Goal: Task Accomplishment & Management: Use online tool/utility

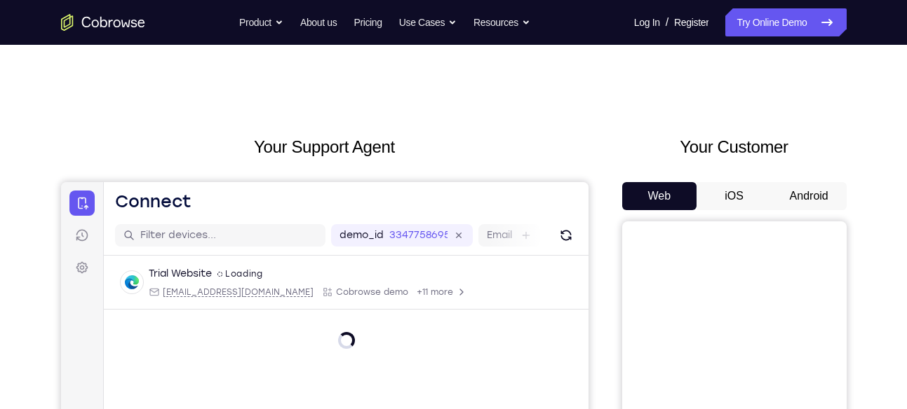
click at [798, 194] on button "Android" at bounding box center [808, 196] width 75 height 28
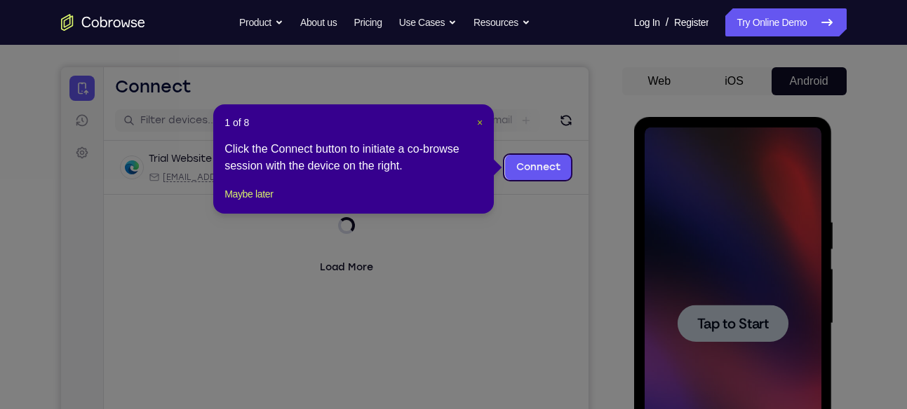
click at [478, 125] on span "×" at bounding box center [480, 122] width 6 height 11
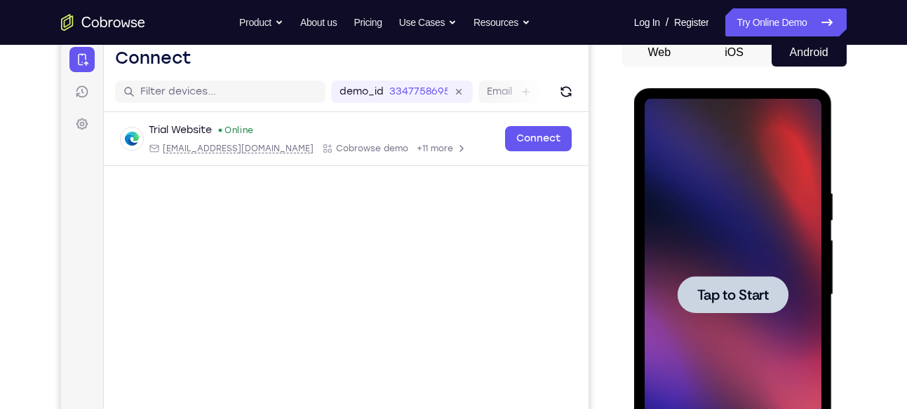
scroll to position [148, 0]
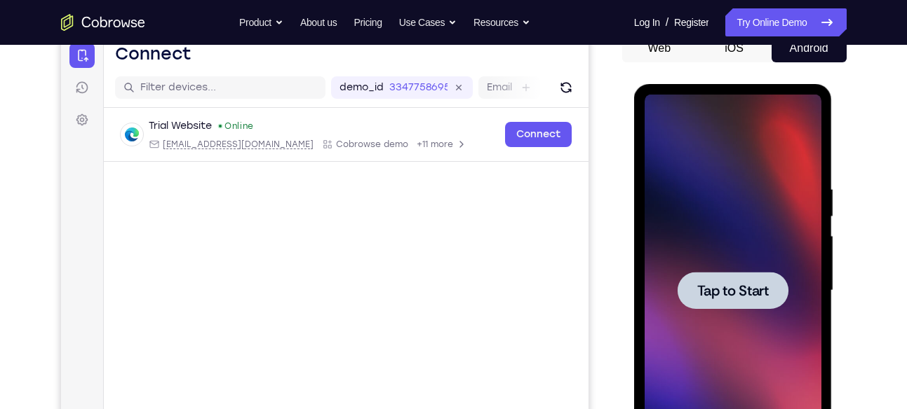
click at [729, 292] on span "Tap to Start" at bounding box center [733, 291] width 72 height 14
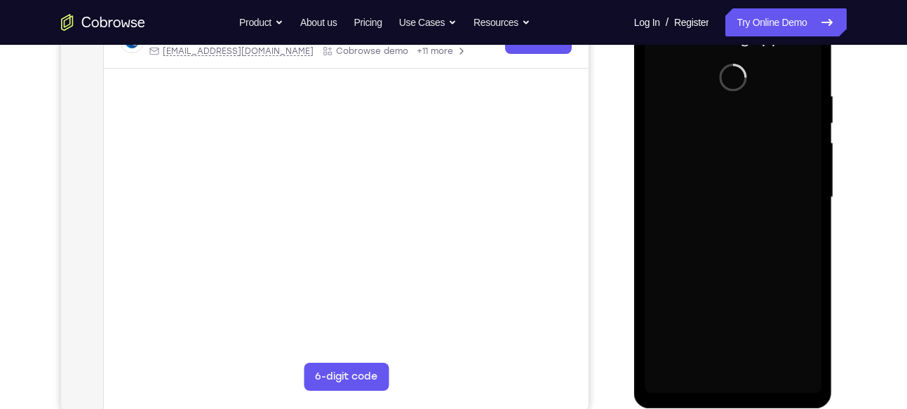
scroll to position [244, 0]
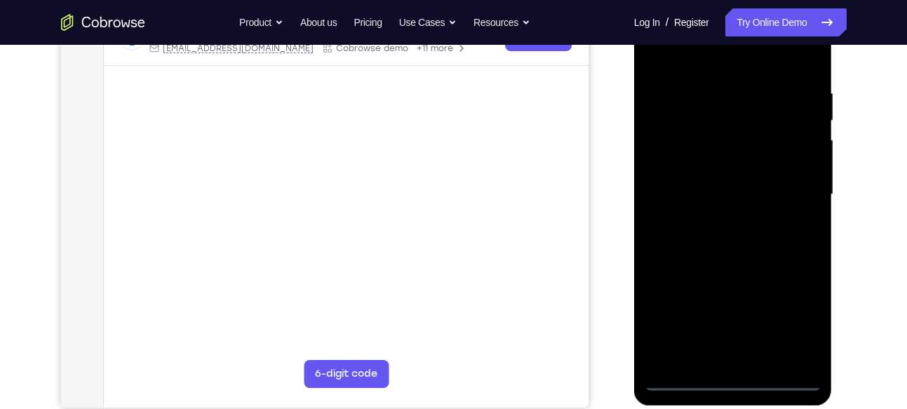
click at [731, 378] on div at bounding box center [732, 195] width 177 height 393
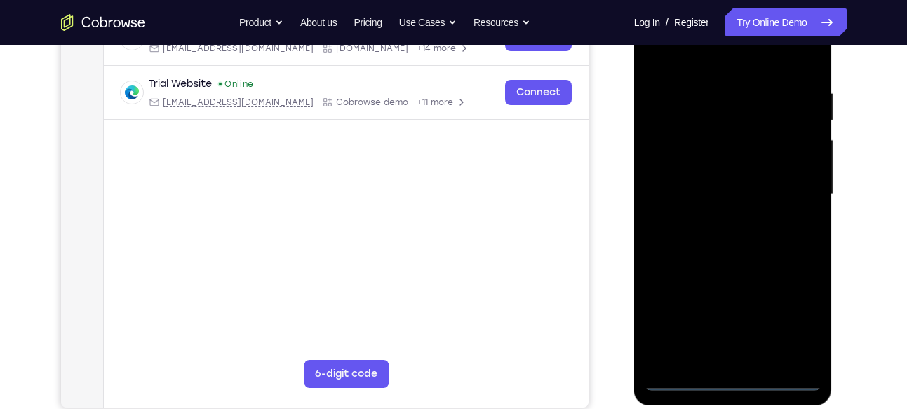
click at [789, 324] on div at bounding box center [732, 195] width 177 height 393
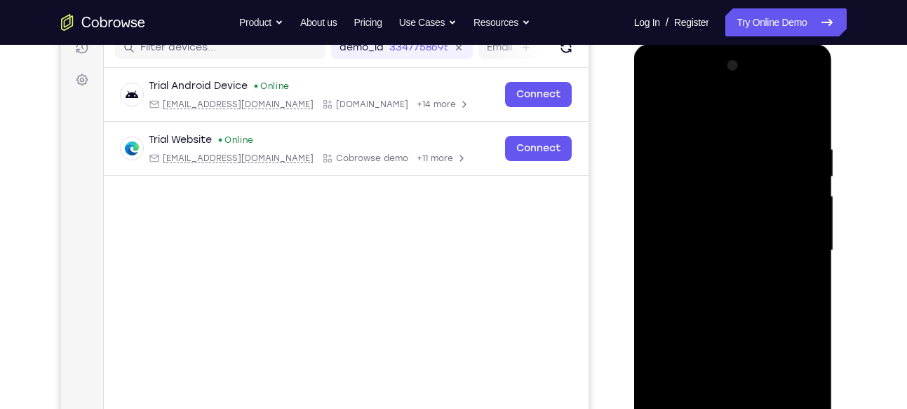
scroll to position [189, 0]
click at [688, 111] on div at bounding box center [732, 250] width 177 height 393
click at [794, 246] on div at bounding box center [732, 250] width 177 height 393
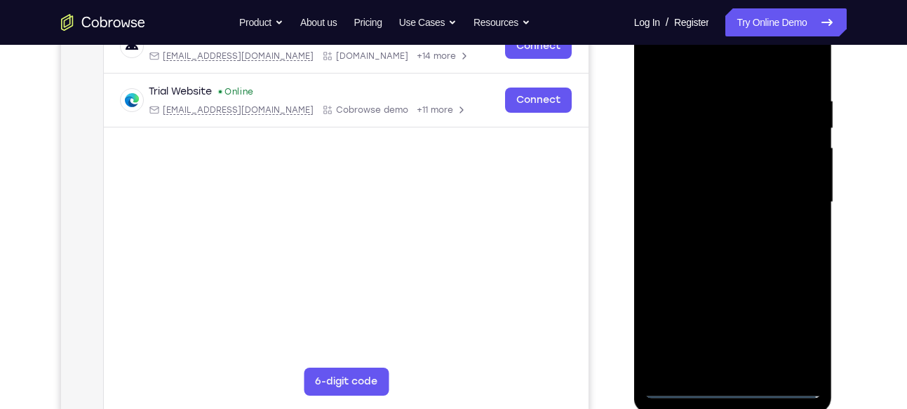
scroll to position [239, 0]
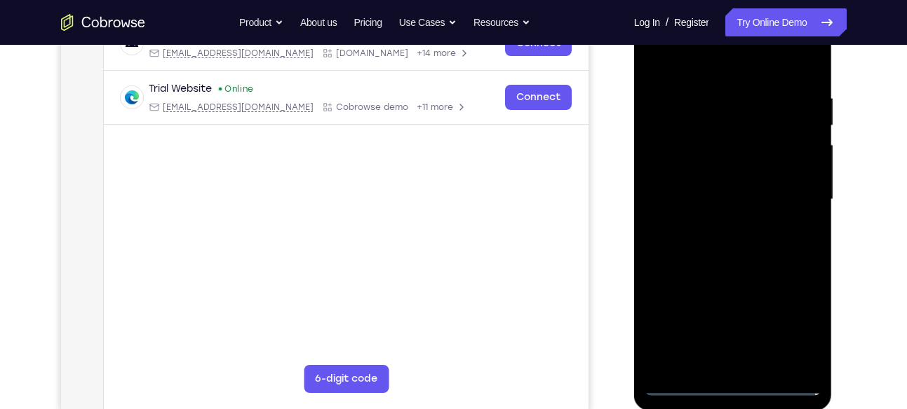
click at [714, 224] on div at bounding box center [732, 200] width 177 height 393
click at [731, 265] on div at bounding box center [732, 200] width 177 height 393
click at [707, 130] on div at bounding box center [732, 200] width 177 height 393
click at [710, 156] on div at bounding box center [732, 200] width 177 height 393
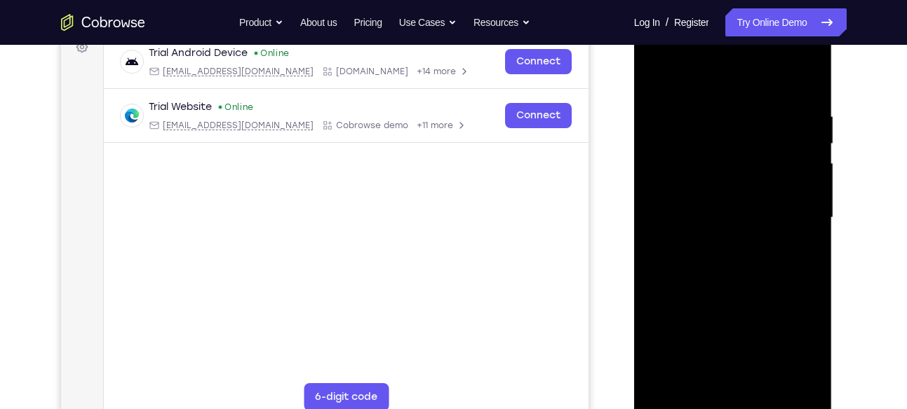
scroll to position [220, 0]
click at [691, 161] on div at bounding box center [732, 218] width 177 height 393
click at [707, 189] on div at bounding box center [732, 218] width 177 height 393
click at [728, 262] on div at bounding box center [732, 218] width 177 height 393
click at [738, 193] on div at bounding box center [732, 218] width 177 height 393
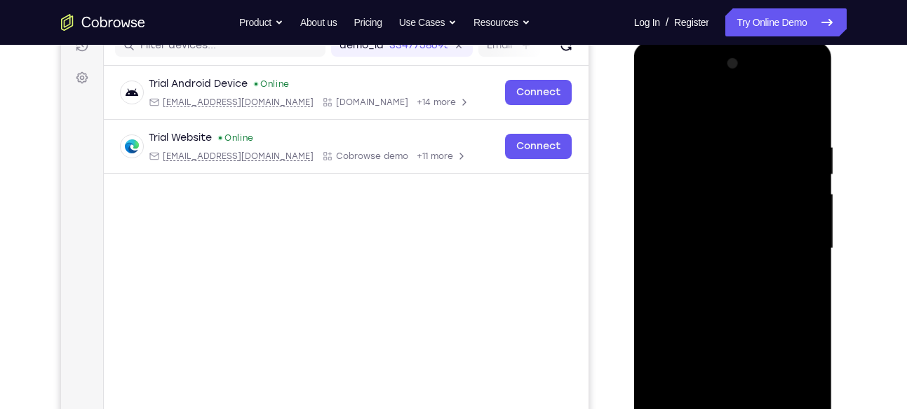
scroll to position [189, 0]
click at [724, 82] on div at bounding box center [732, 249] width 177 height 393
click at [669, 143] on div at bounding box center [732, 249] width 177 height 393
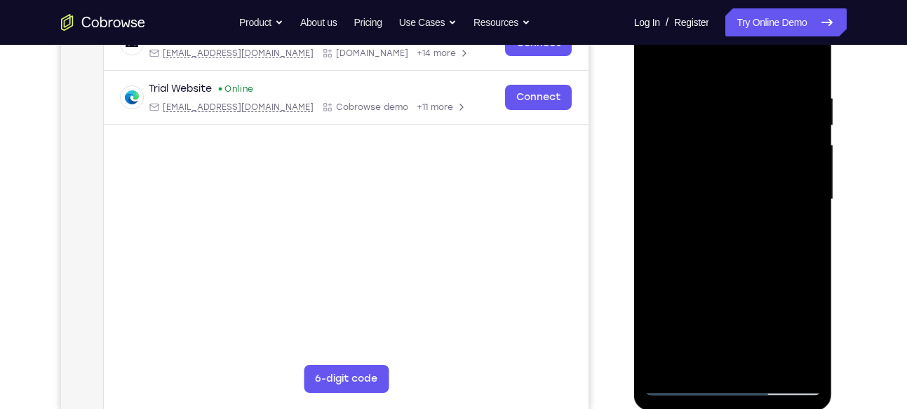
scroll to position [240, 0]
click at [719, 223] on div at bounding box center [732, 199] width 177 height 393
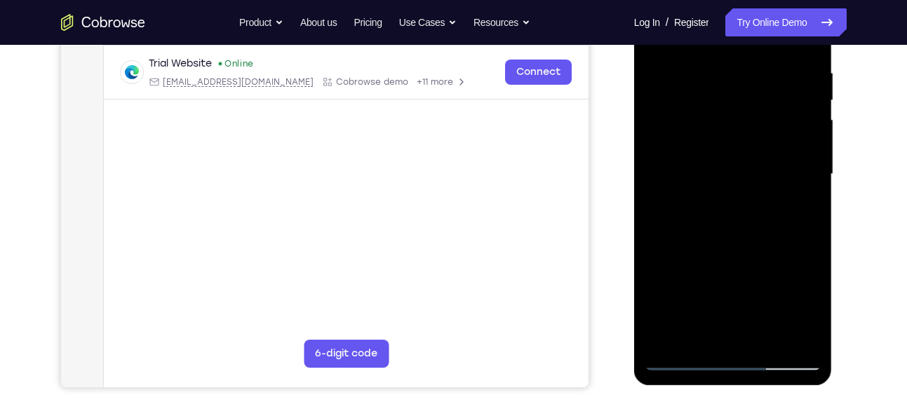
scroll to position [265, 0]
click at [735, 240] on div at bounding box center [732, 174] width 177 height 393
click at [735, 162] on div at bounding box center [732, 174] width 177 height 393
click at [717, 180] on div at bounding box center [732, 174] width 177 height 393
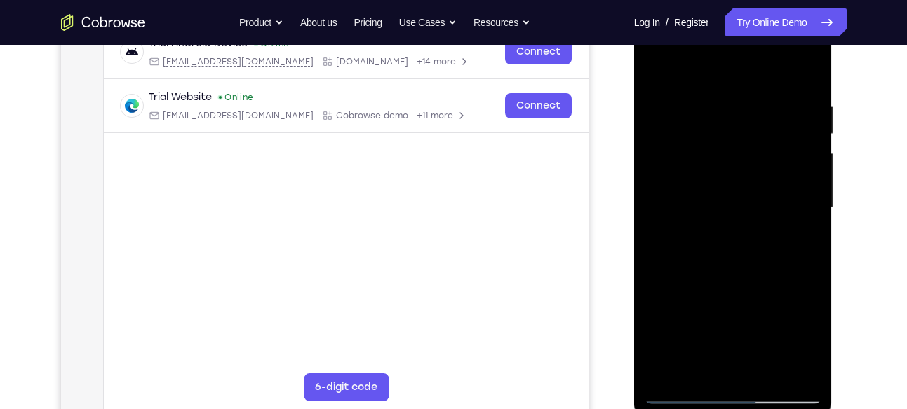
scroll to position [229, 0]
click at [703, 196] on div at bounding box center [732, 209] width 177 height 393
click at [710, 222] on div at bounding box center [732, 209] width 177 height 393
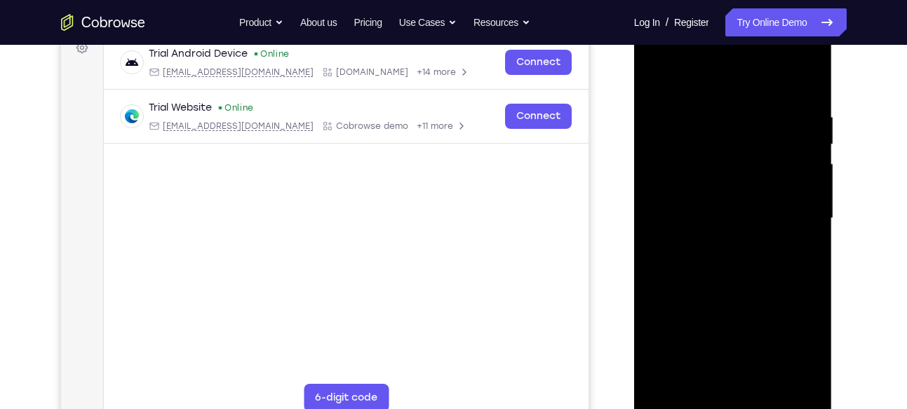
scroll to position [219, 0]
click at [731, 301] on div at bounding box center [732, 219] width 177 height 393
click at [808, 177] on div at bounding box center [732, 219] width 177 height 393
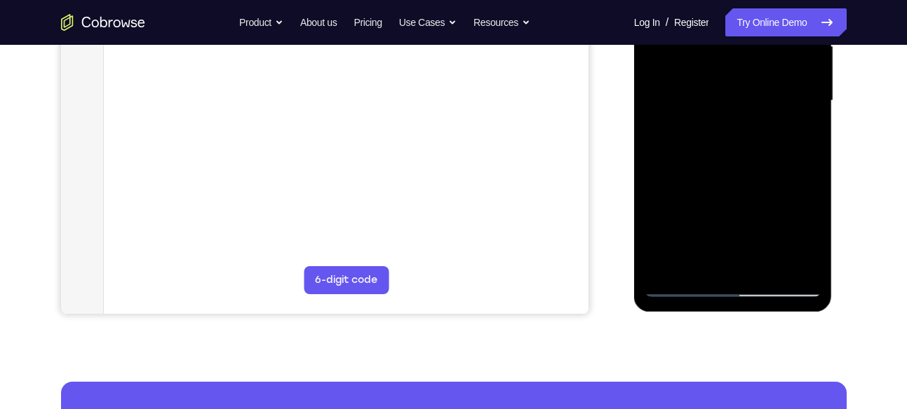
scroll to position [339, 0]
drag, startPoint x: 747, startPoint y: 243, endPoint x: 744, endPoint y: 109, distance: 133.2
click at [744, 109] on div at bounding box center [732, 100] width 177 height 393
click at [734, 253] on div at bounding box center [732, 100] width 177 height 393
click at [686, 81] on div at bounding box center [732, 100] width 177 height 393
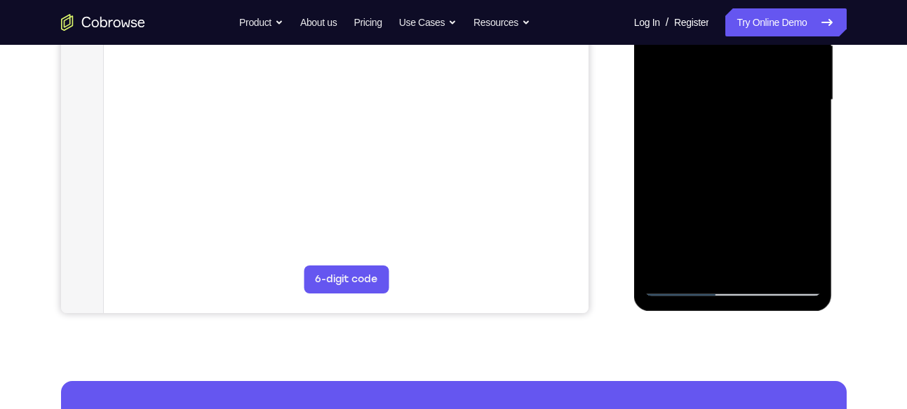
click at [717, 130] on div at bounding box center [732, 100] width 177 height 393
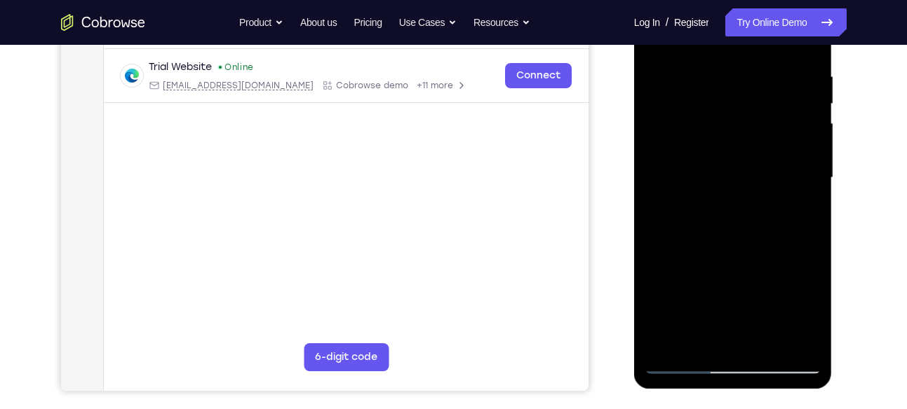
scroll to position [262, 0]
click at [725, 336] on div at bounding box center [732, 177] width 177 height 393
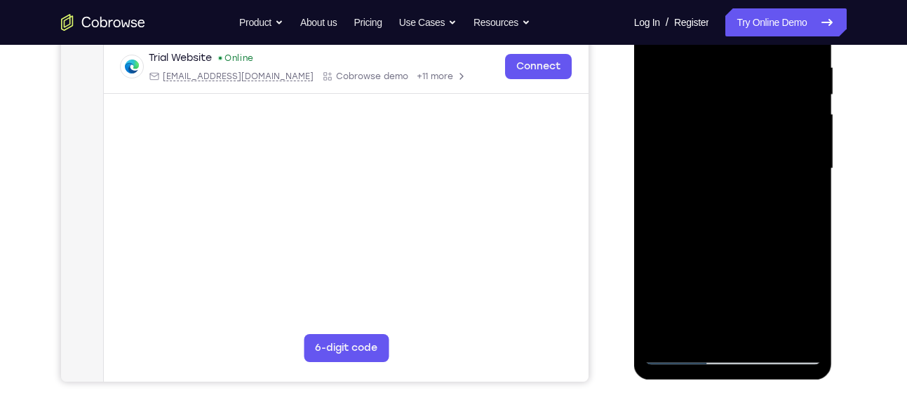
click at [746, 336] on div at bounding box center [732, 169] width 177 height 393
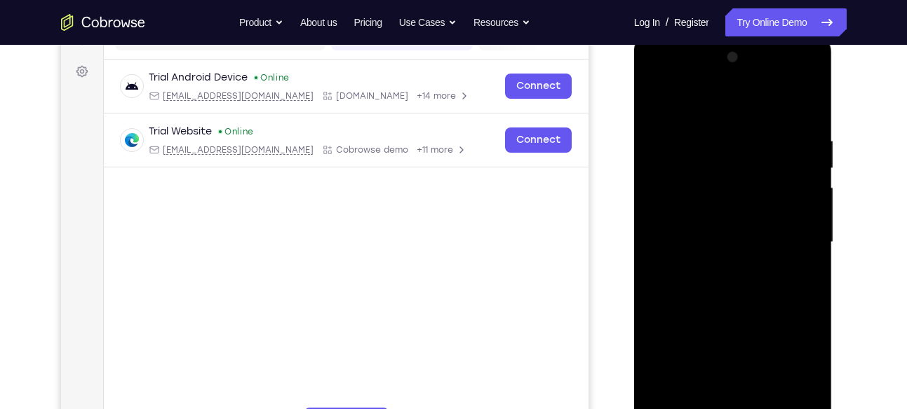
scroll to position [196, 0]
click at [690, 116] on div at bounding box center [732, 243] width 177 height 393
click at [728, 199] on div at bounding box center [732, 243] width 177 height 393
click at [724, 247] on div at bounding box center [732, 243] width 177 height 393
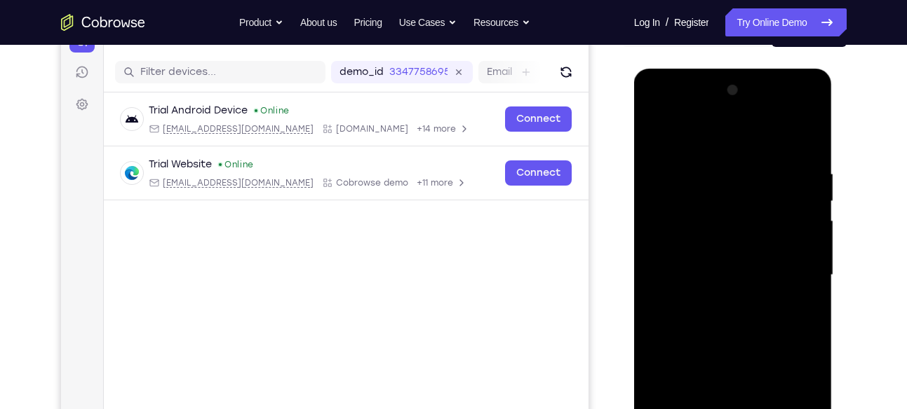
scroll to position [163, 0]
click at [777, 136] on div at bounding box center [732, 276] width 177 height 393
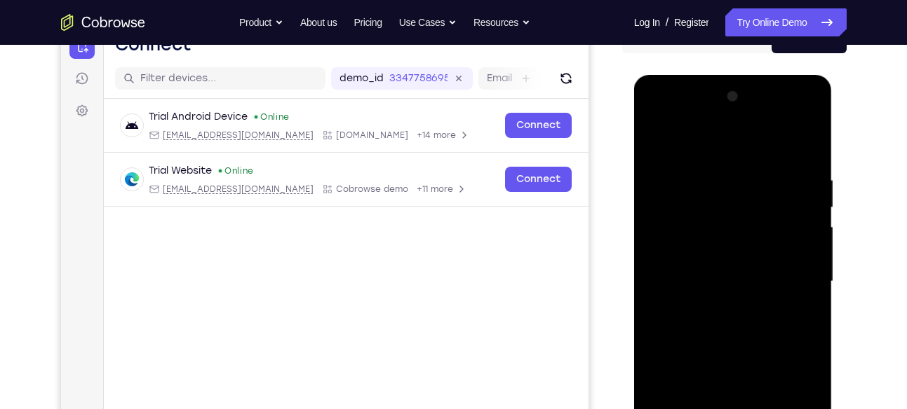
scroll to position [156, 0]
click at [703, 118] on div at bounding box center [732, 282] width 177 height 393
click at [668, 171] on div at bounding box center [732, 282] width 177 height 393
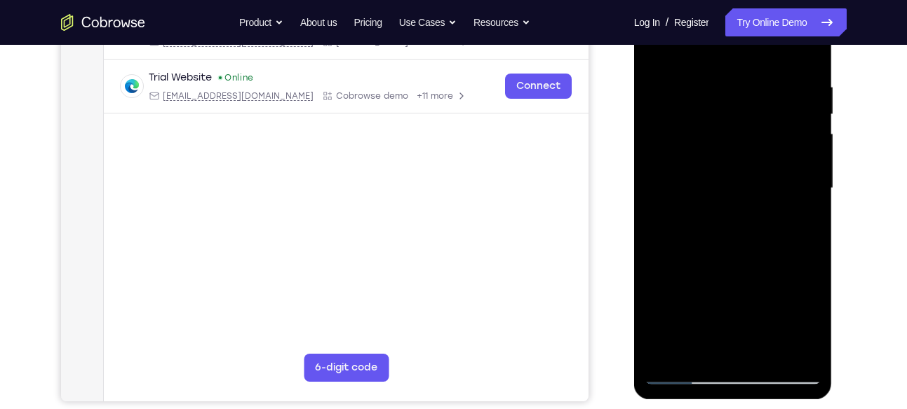
scroll to position [250, 0]
click at [719, 216] on div at bounding box center [732, 189] width 177 height 393
click at [722, 259] on div at bounding box center [732, 189] width 177 height 393
click at [724, 177] on div at bounding box center [732, 189] width 177 height 393
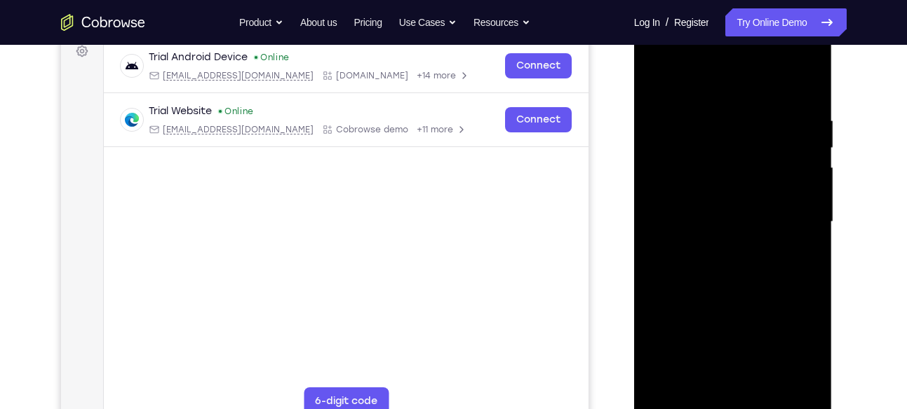
scroll to position [218, 0]
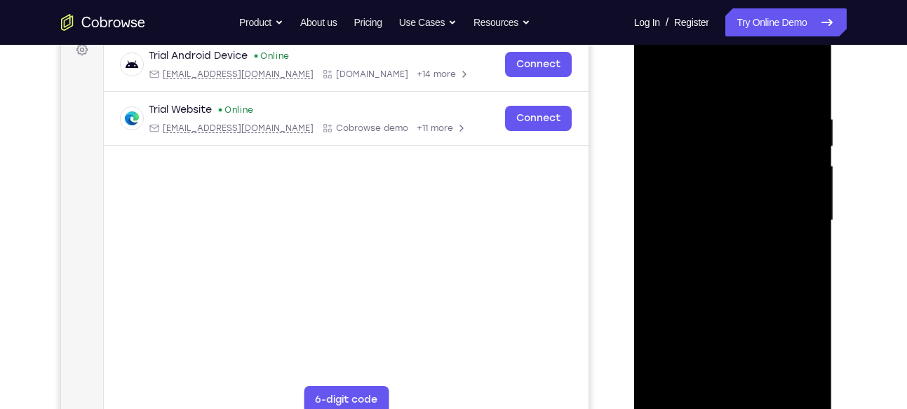
click at [735, 179] on div at bounding box center [732, 221] width 177 height 393
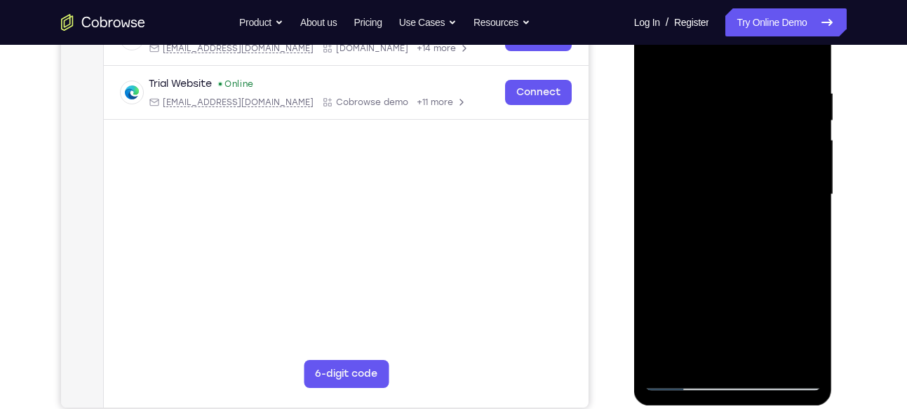
scroll to position [208, 0]
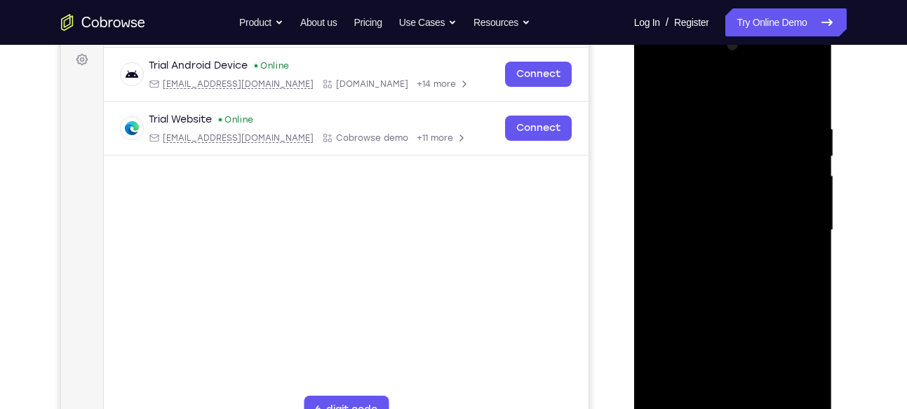
click at [718, 166] on div at bounding box center [732, 230] width 177 height 393
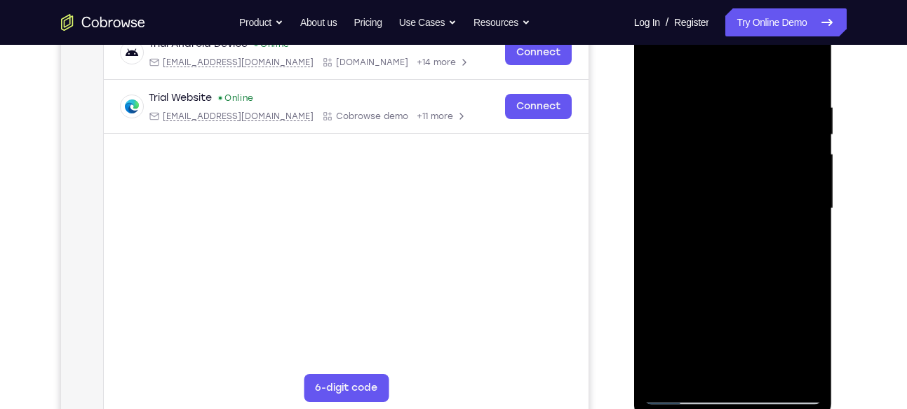
scroll to position [228, 0]
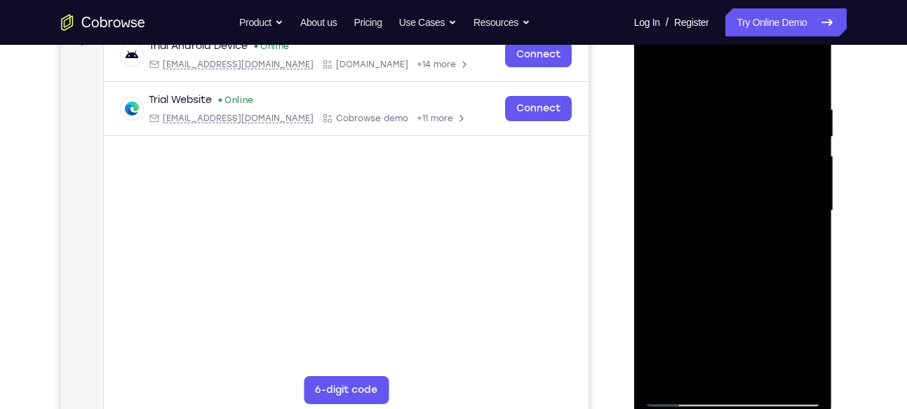
click at [672, 150] on div at bounding box center [732, 211] width 177 height 393
drag, startPoint x: 717, startPoint y: 242, endPoint x: 710, endPoint y: 177, distance: 65.5
click at [710, 177] on div at bounding box center [732, 211] width 177 height 393
click at [728, 244] on div at bounding box center [732, 211] width 177 height 393
click at [740, 247] on div at bounding box center [732, 211] width 177 height 393
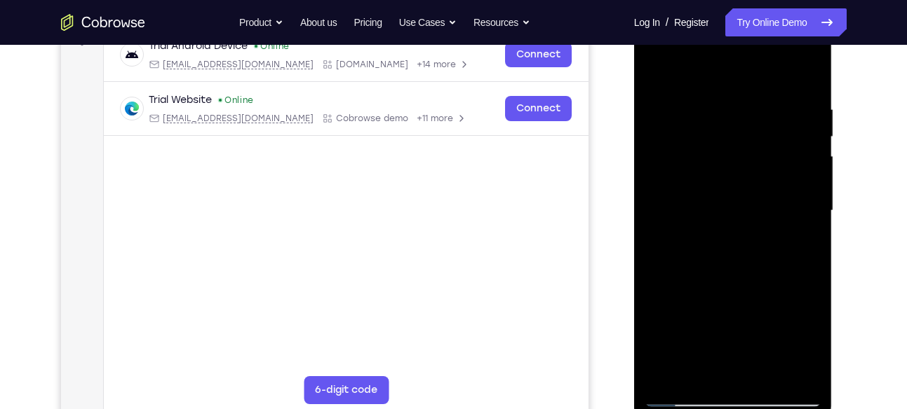
click at [728, 127] on div at bounding box center [732, 211] width 177 height 393
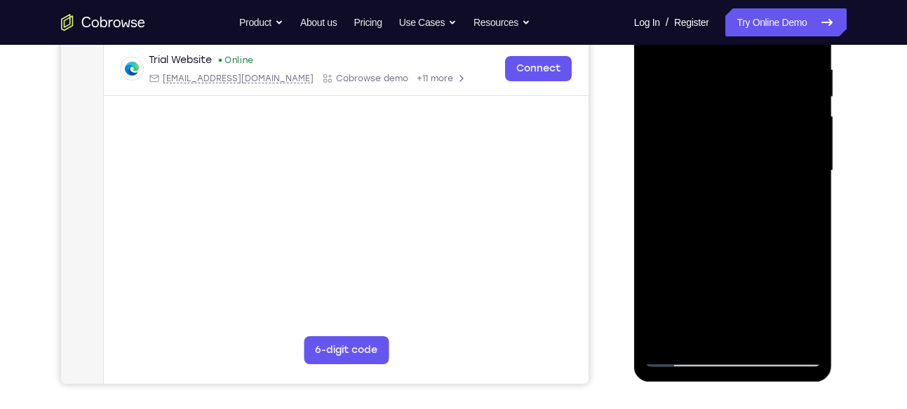
scroll to position [273, 0]
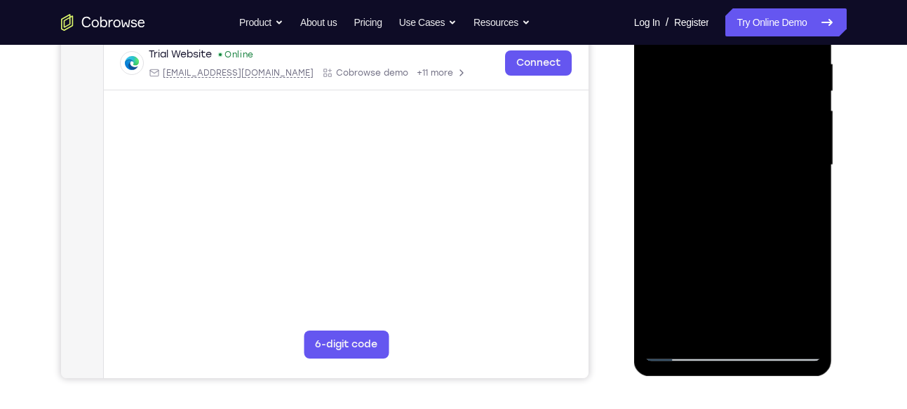
click at [782, 349] on div at bounding box center [732, 165] width 177 height 393
click at [752, 231] on div at bounding box center [732, 165] width 177 height 393
click at [728, 179] on div at bounding box center [732, 165] width 177 height 393
click at [727, 188] on div at bounding box center [732, 165] width 177 height 393
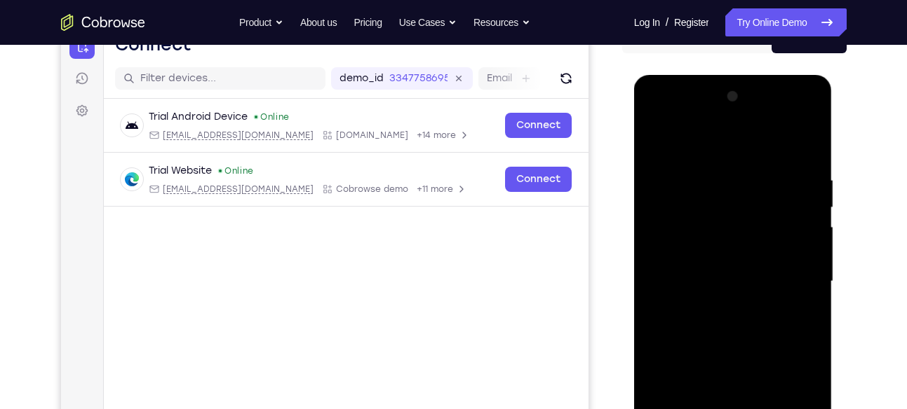
scroll to position [149, 0]
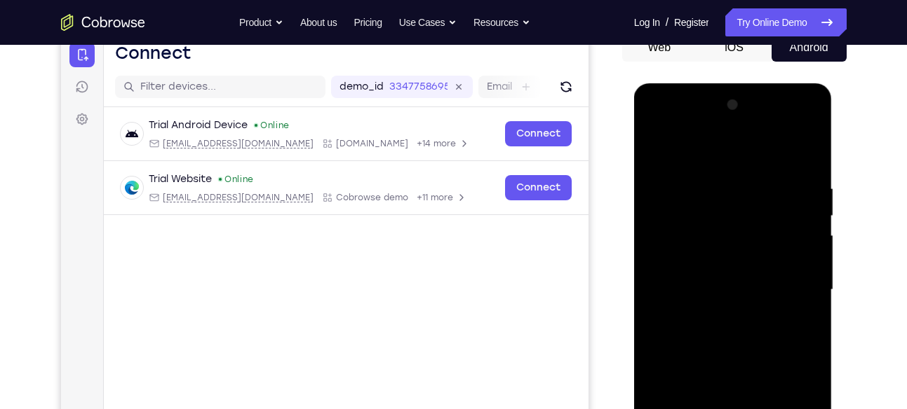
click at [692, 128] on div at bounding box center [732, 290] width 177 height 393
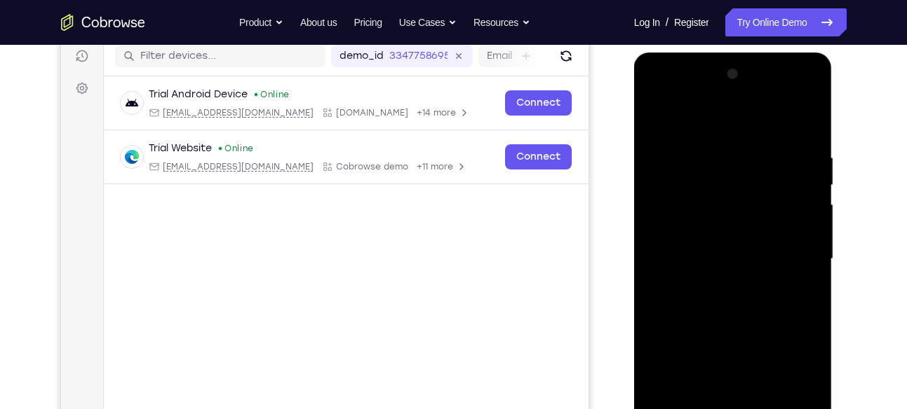
click at [705, 290] on div at bounding box center [732, 259] width 177 height 393
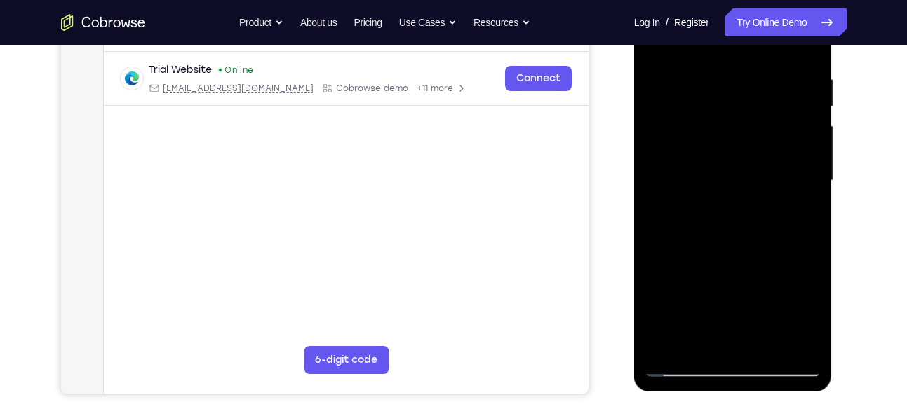
scroll to position [204, 0]
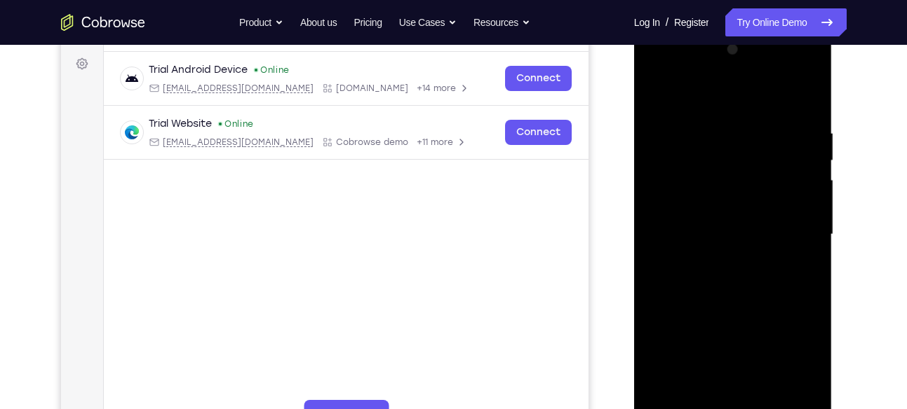
drag, startPoint x: 754, startPoint y: 259, endPoint x: 744, endPoint y: 169, distance: 90.4
click at [744, 169] on div at bounding box center [732, 235] width 177 height 393
drag, startPoint x: 752, startPoint y: 305, endPoint x: 732, endPoint y: 135, distance: 171.5
click at [732, 135] on div at bounding box center [732, 235] width 177 height 393
drag, startPoint x: 749, startPoint y: 332, endPoint x: 733, endPoint y: 104, distance: 229.1
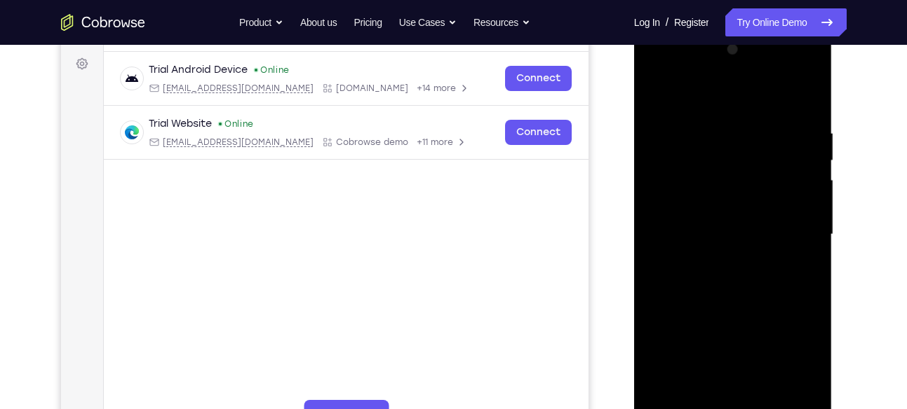
click at [733, 104] on div at bounding box center [732, 235] width 177 height 393
drag, startPoint x: 762, startPoint y: 346, endPoint x: 749, endPoint y: 126, distance: 220.5
click at [749, 126] on div at bounding box center [732, 235] width 177 height 393
drag, startPoint x: 771, startPoint y: 330, endPoint x: 756, endPoint y: 123, distance: 208.0
click at [756, 123] on div at bounding box center [732, 235] width 177 height 393
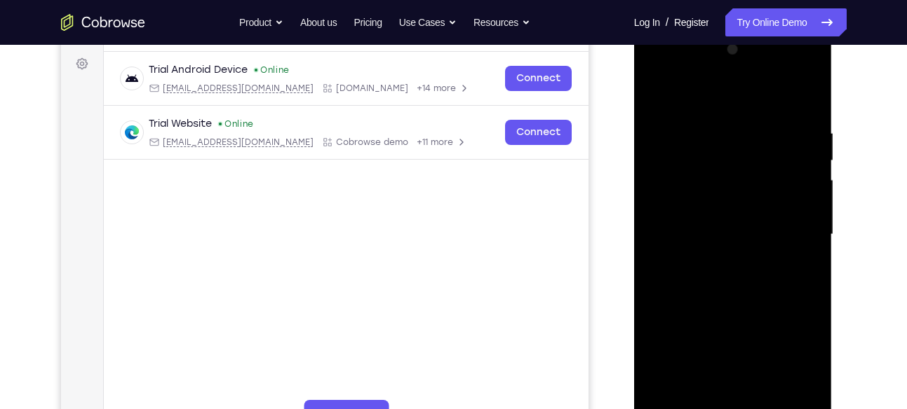
drag, startPoint x: 742, startPoint y: 362, endPoint x: 742, endPoint y: 170, distance: 191.4
click at [742, 170] on div at bounding box center [732, 235] width 177 height 393
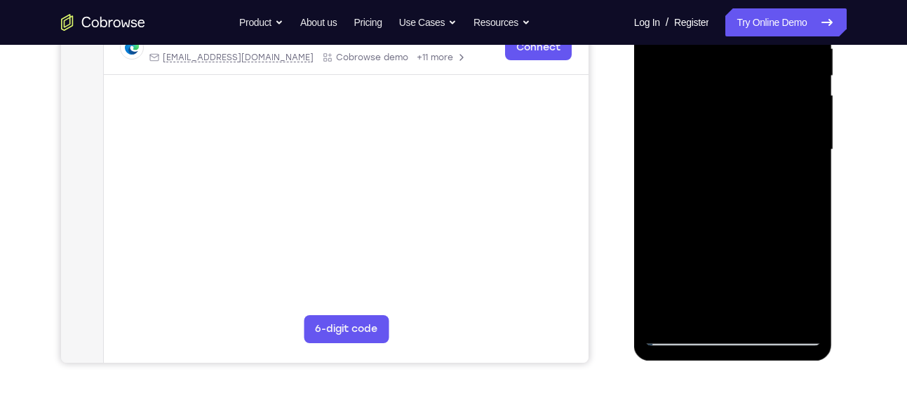
scroll to position [287, 0]
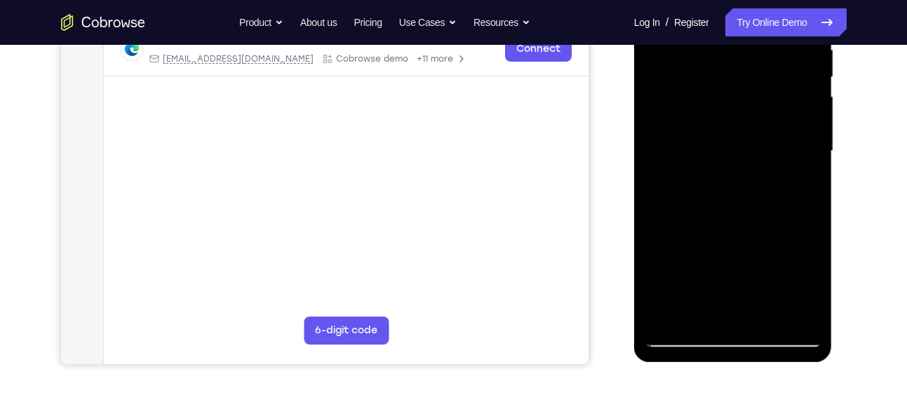
drag, startPoint x: 750, startPoint y: 196, endPoint x: 728, endPoint y: 74, distance: 123.2
click at [728, 74] on div at bounding box center [732, 151] width 177 height 393
drag, startPoint x: 718, startPoint y: 279, endPoint x: 705, endPoint y: 132, distance: 147.8
click at [705, 132] on div at bounding box center [732, 151] width 177 height 393
drag, startPoint x: 740, startPoint y: 241, endPoint x: 723, endPoint y: 72, distance: 169.8
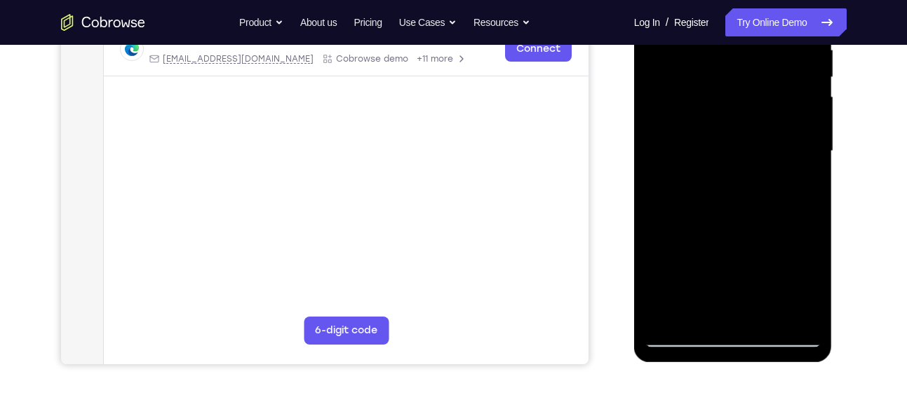
click at [723, 72] on div at bounding box center [732, 151] width 177 height 393
drag, startPoint x: 746, startPoint y: 267, endPoint x: 714, endPoint y: 43, distance: 226.0
click at [714, 43] on div at bounding box center [732, 151] width 177 height 393
